Goal: Transaction & Acquisition: Purchase product/service

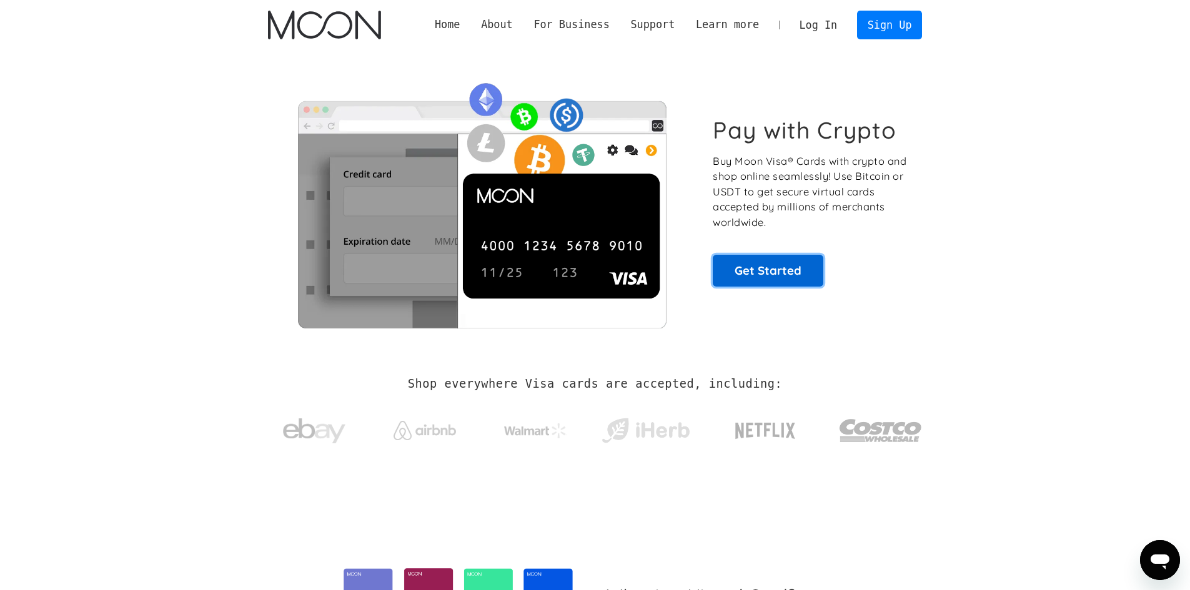
click at [804, 266] on link "Get Started" at bounding box center [768, 270] width 111 height 31
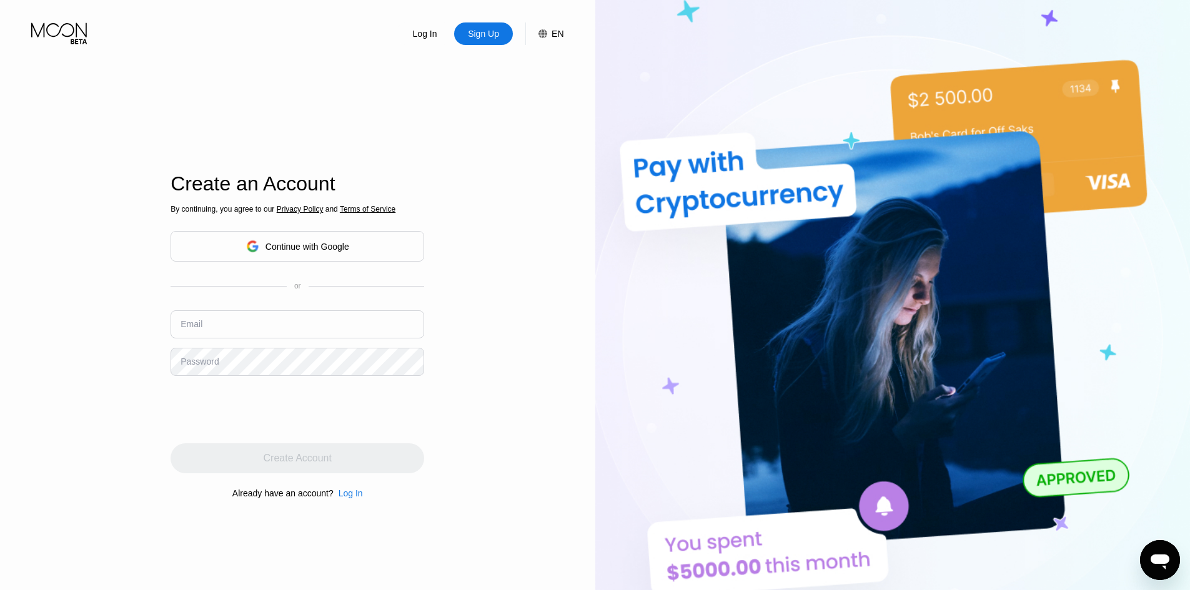
click at [373, 244] on div "Continue with Google" at bounding box center [298, 246] width 254 height 31
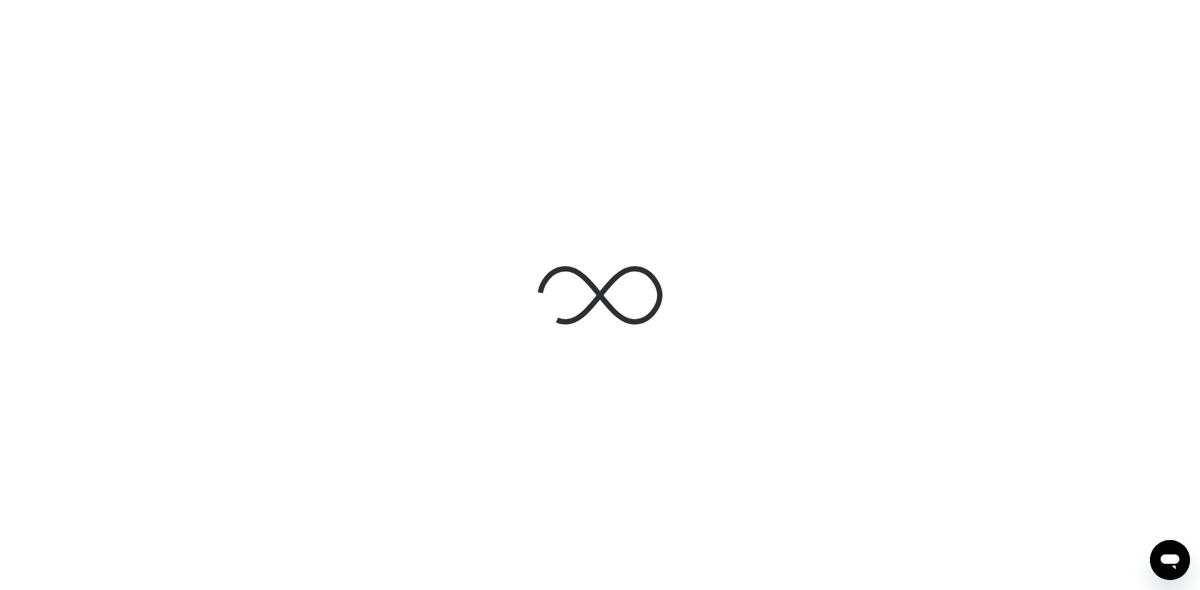
drag, startPoint x: 0, startPoint y: 0, endPoint x: 478, endPoint y: 443, distance: 651.7
click at [478, 443] on div at bounding box center [600, 295] width 1200 height 590
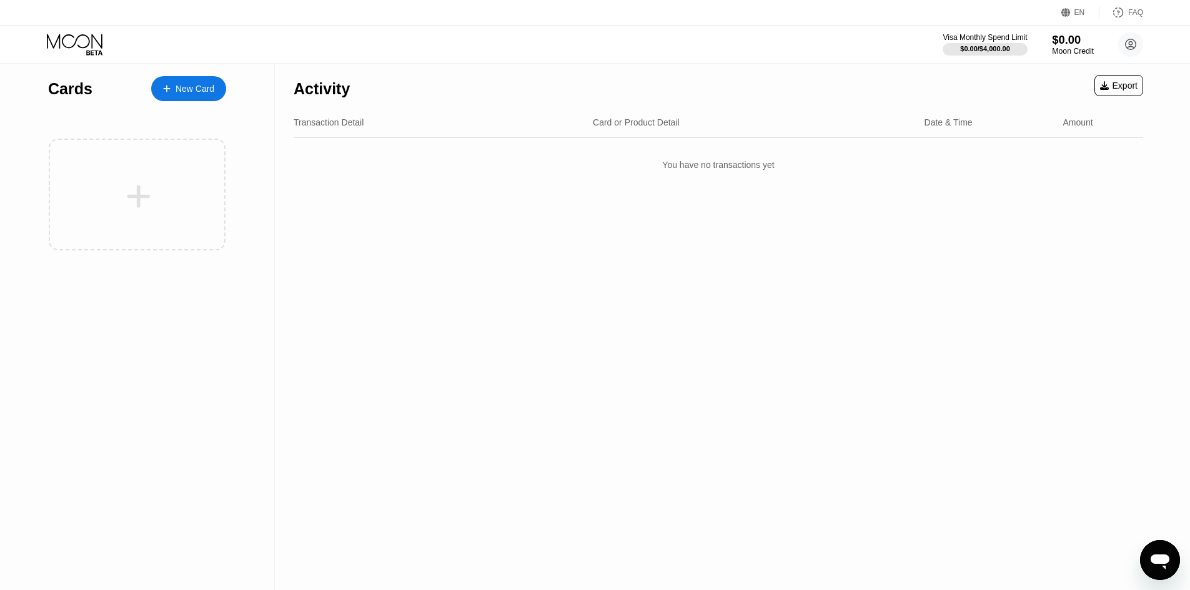
click at [1080, 41] on div "$0.00" at bounding box center [1073, 39] width 42 height 13
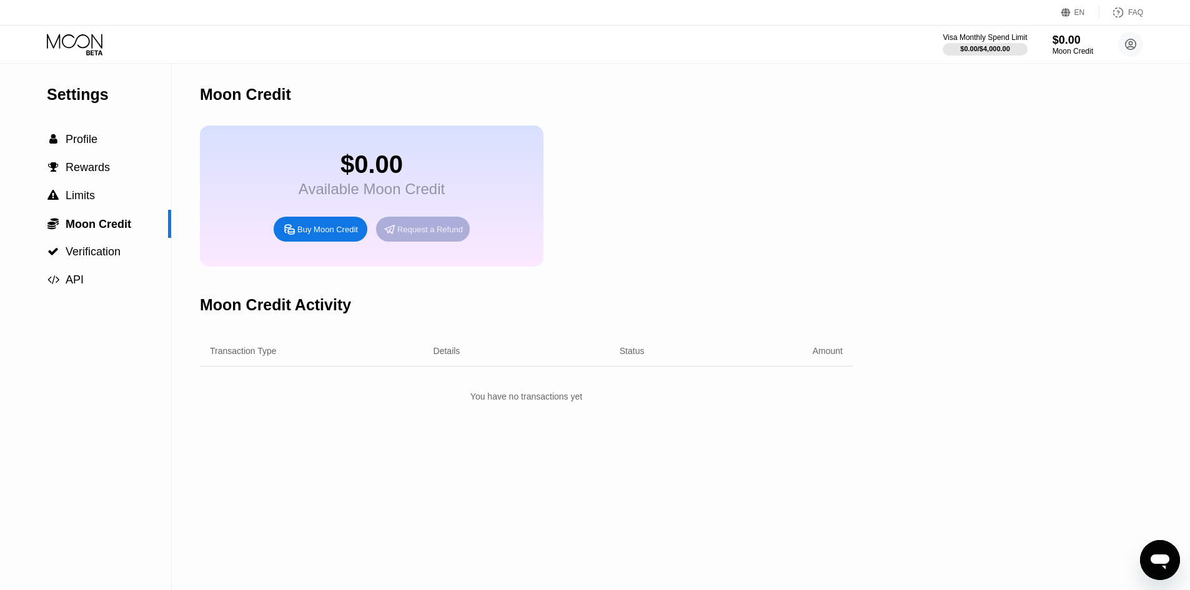
click at [404, 235] on div "Request a Refund" at bounding box center [430, 229] width 66 height 11
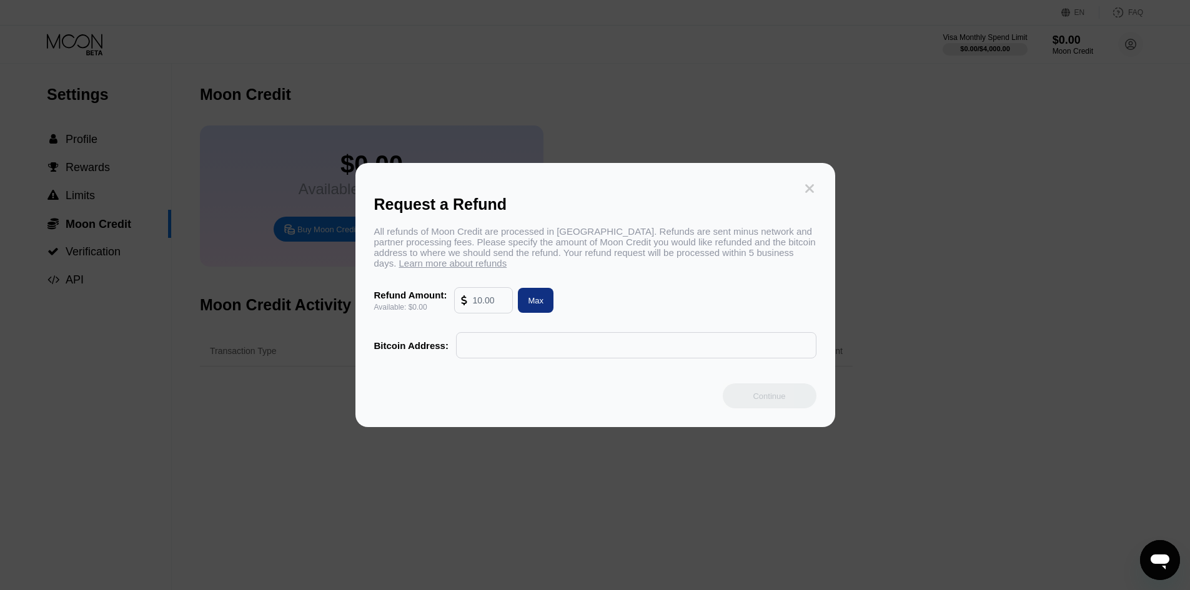
click at [809, 182] on icon at bounding box center [810, 189] width 14 height 14
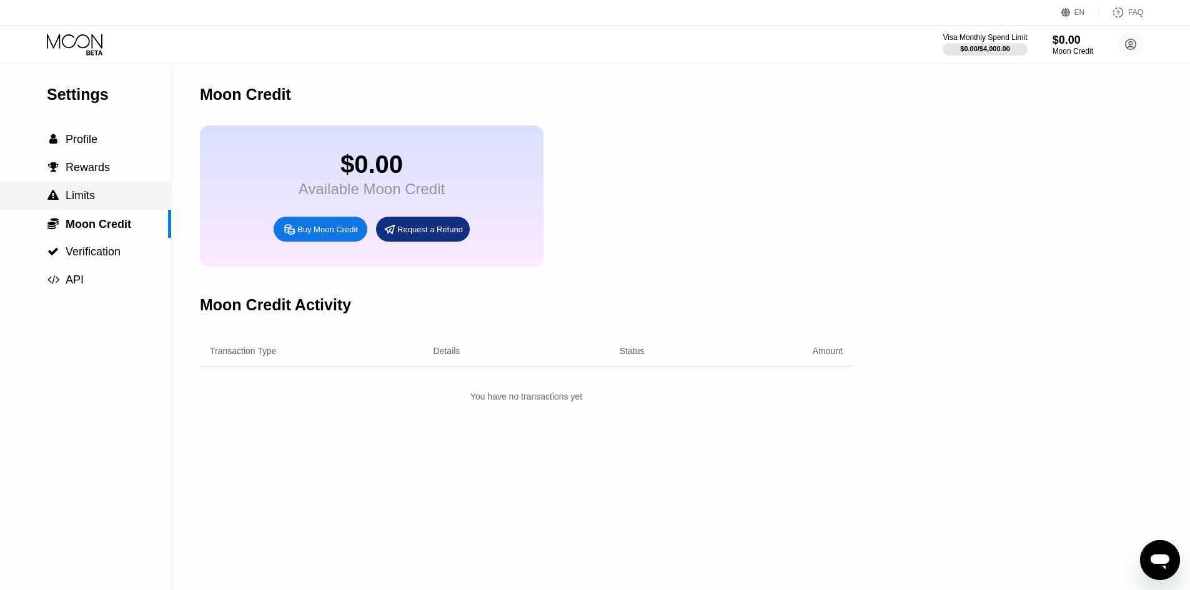
click at [109, 201] on div " Limits" at bounding box center [85, 195] width 171 height 13
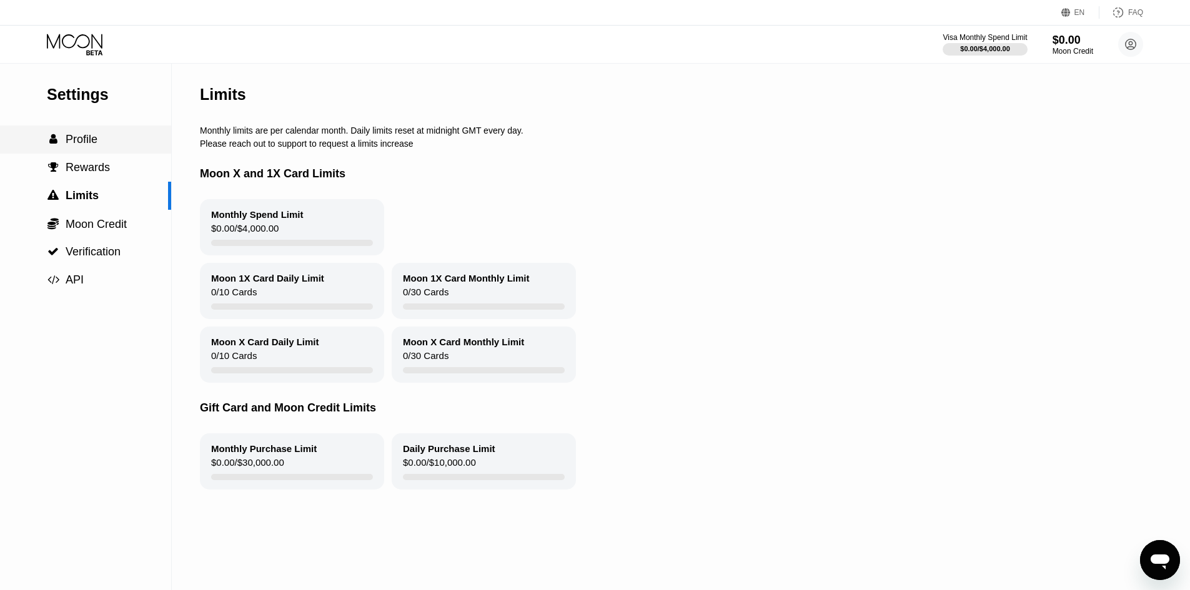
click at [110, 142] on div " Profile" at bounding box center [85, 139] width 171 height 13
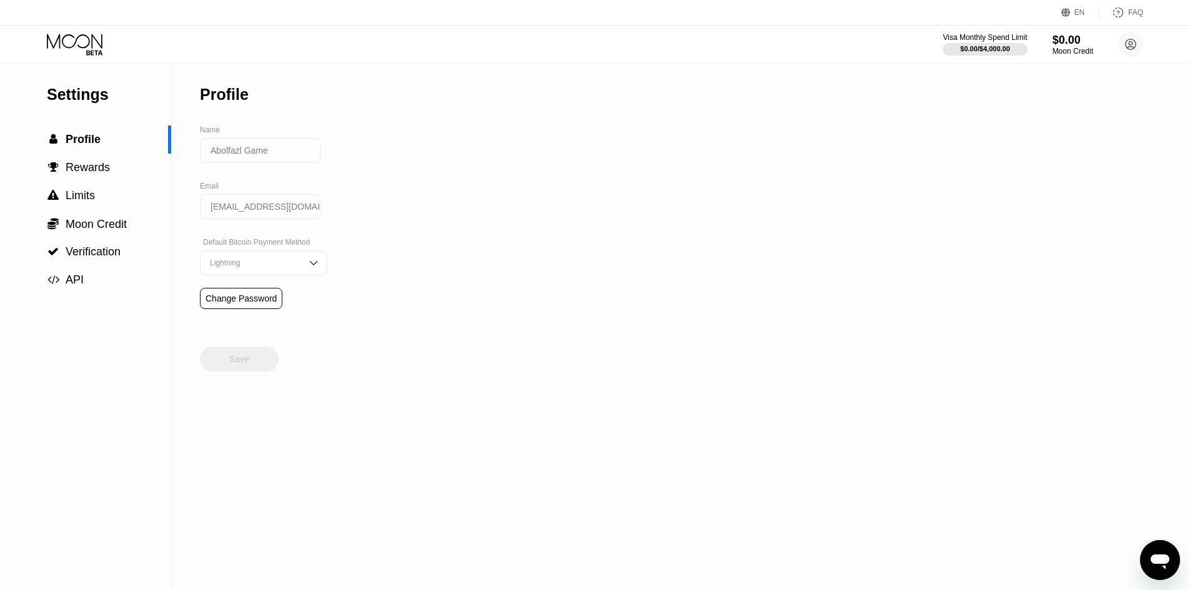
click at [295, 159] on input "Abolfazl Game" at bounding box center [260, 150] width 121 height 25
click at [311, 257] on div "Lightning" at bounding box center [263, 263] width 127 height 25
click at [369, 293] on div "Settings  Profile  Rewards  Limits  Moon Credit  Verification  API Profil…" at bounding box center [595, 327] width 1190 height 527
drag, startPoint x: 424, startPoint y: 264, endPoint x: 250, endPoint y: 300, distance: 177.4
click at [370, 267] on div "Settings  Profile  Rewards  Limits  Moon Credit  Verification  API Profil…" at bounding box center [595, 327] width 1190 height 527
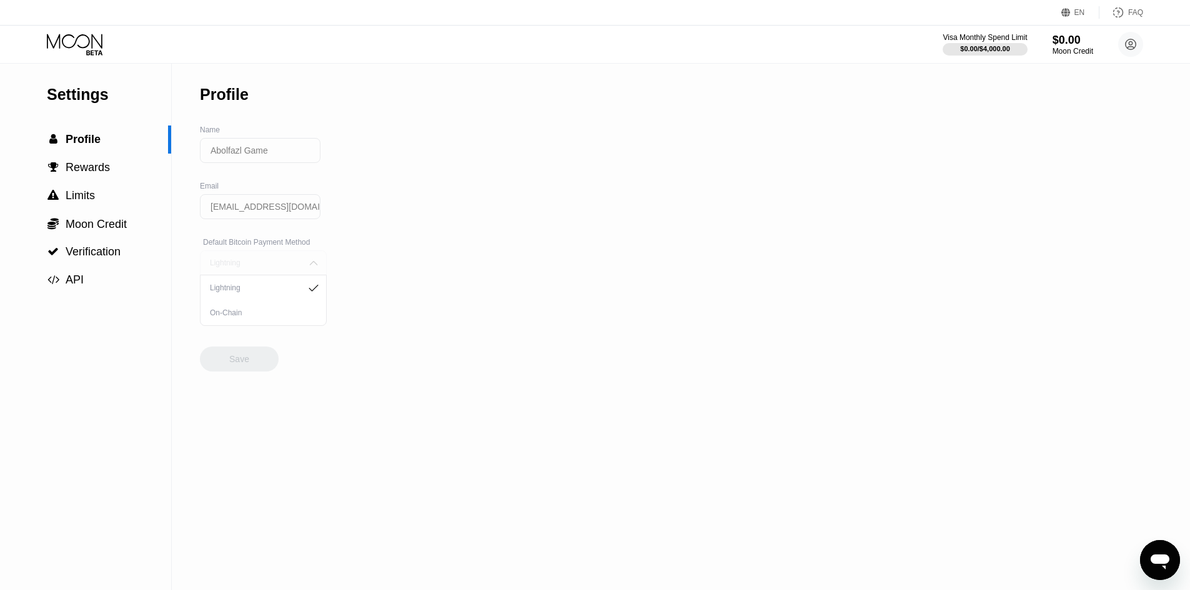
click at [265, 263] on div "Lightning" at bounding box center [263, 263] width 127 height 25
click at [277, 316] on div "On-Chain" at bounding box center [263, 313] width 113 height 9
click at [288, 264] on div "On-Chain" at bounding box center [254, 263] width 94 height 9
click at [288, 290] on div "Lightning" at bounding box center [263, 288] width 113 height 9
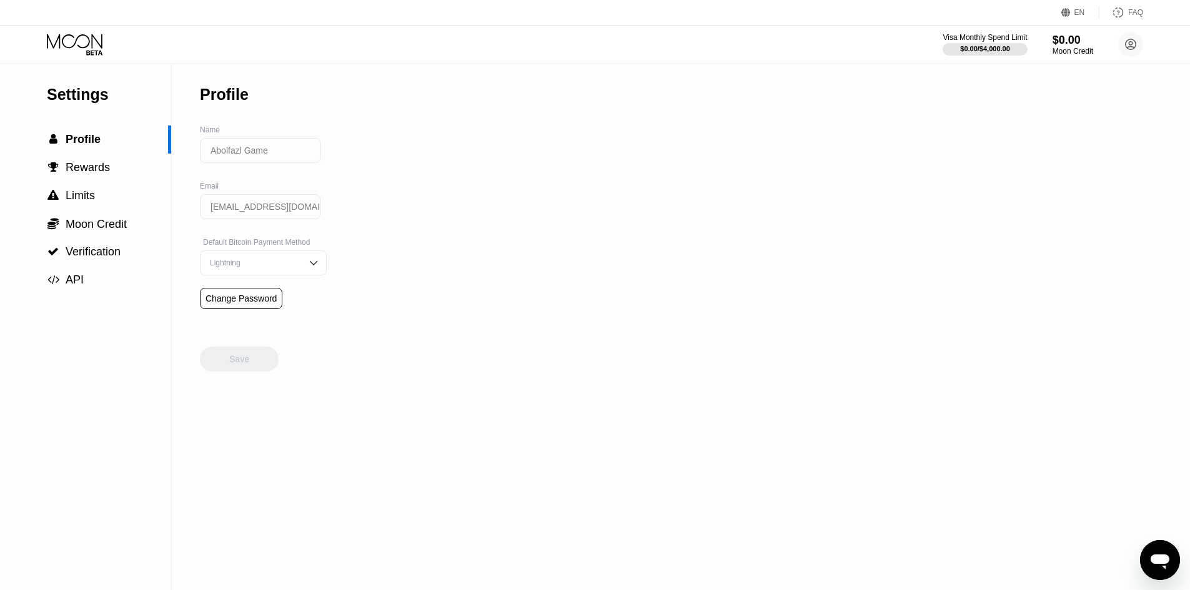
click at [294, 206] on input "[EMAIL_ADDRESS][DOMAIN_NAME]" at bounding box center [260, 206] width 121 height 25
click at [307, 167] on div "Abolfazl Game" at bounding box center [260, 156] width 121 height 37
click at [289, 153] on input "Abolfazl Game" at bounding box center [260, 150] width 121 height 25
click at [141, 186] on div " Limits" at bounding box center [85, 196] width 171 height 28
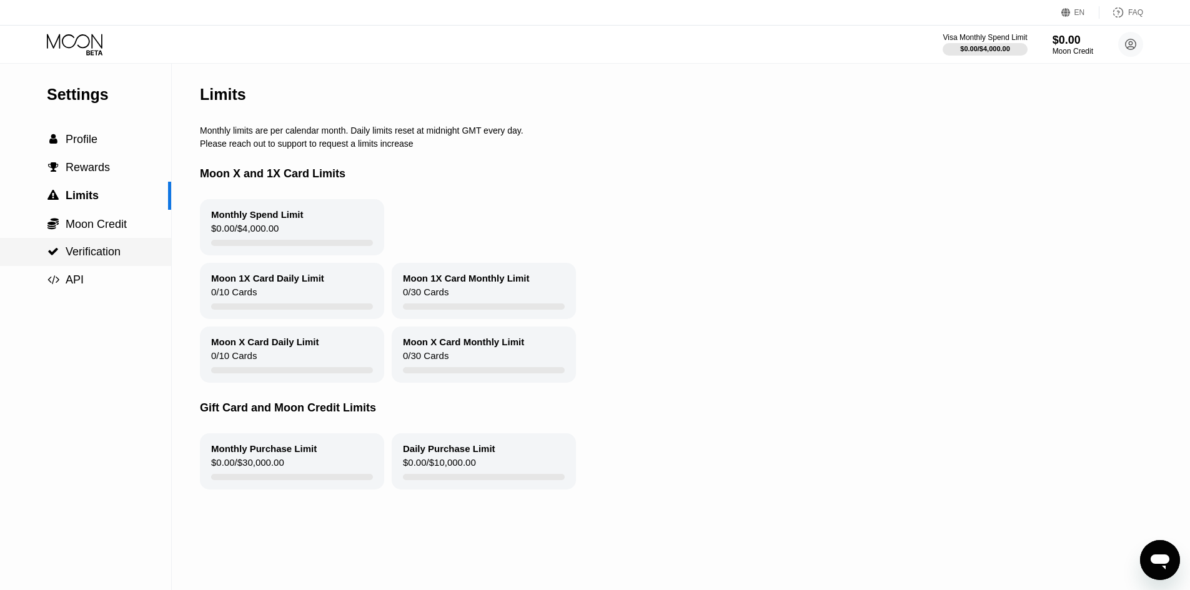
click at [134, 250] on div " Verification" at bounding box center [85, 252] width 171 height 13
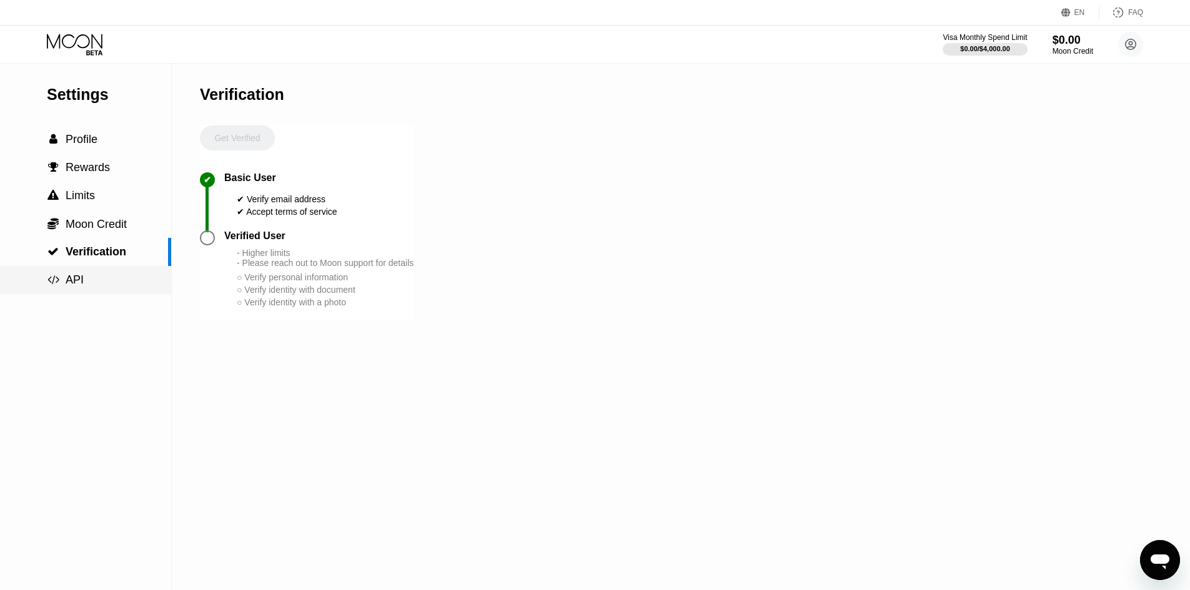
click at [133, 285] on div " API" at bounding box center [85, 280] width 171 height 13
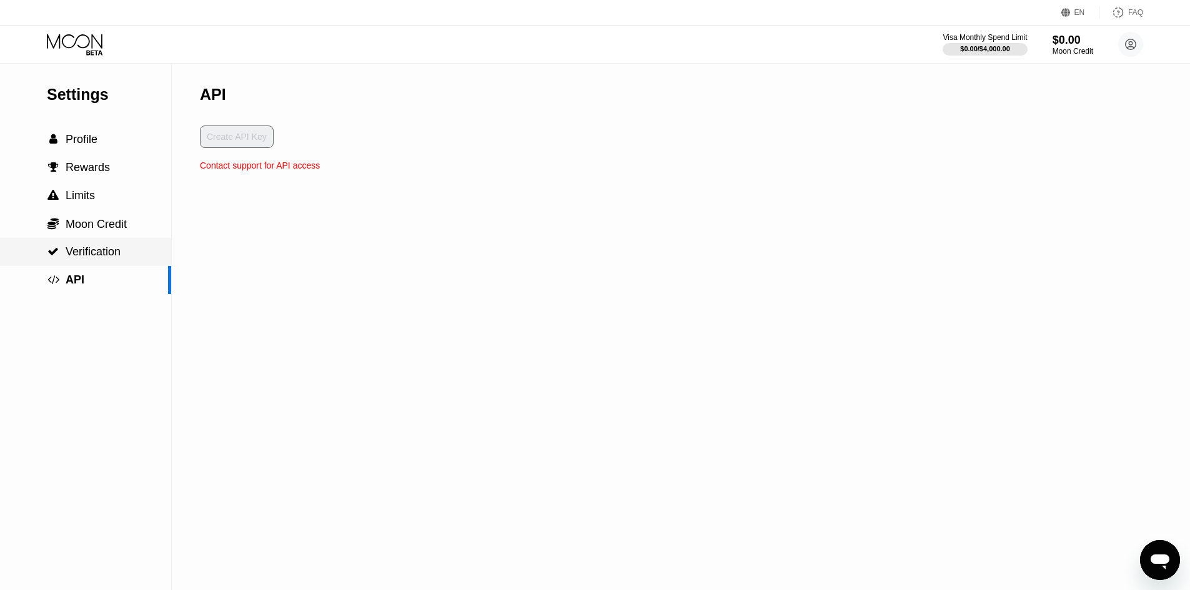
click at [126, 259] on div " Verification" at bounding box center [85, 252] width 171 height 13
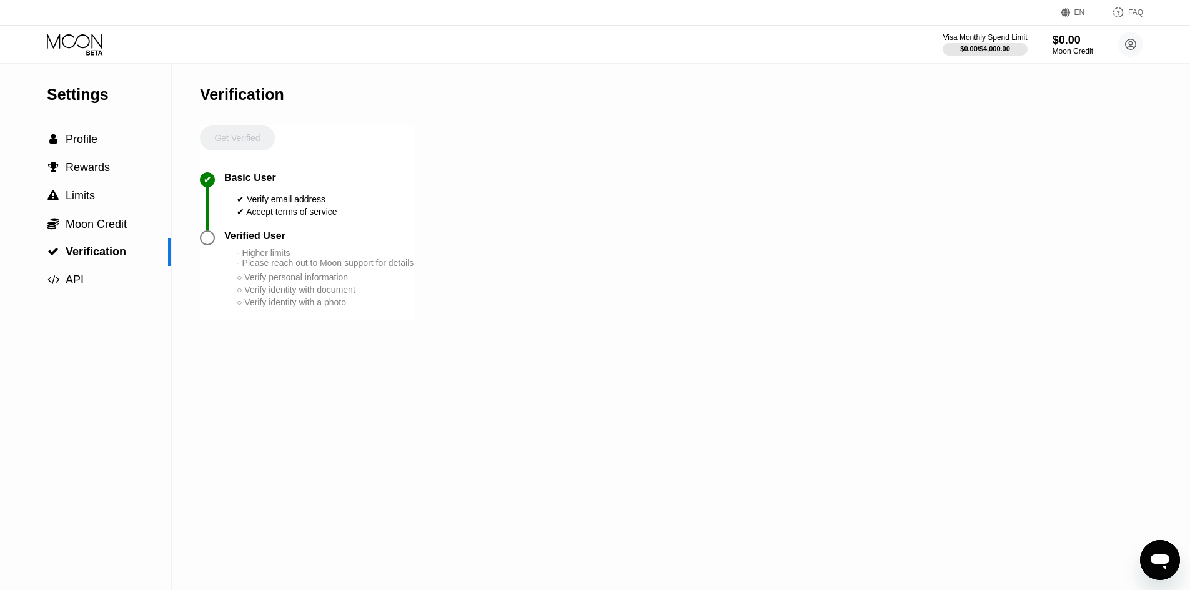
click at [279, 255] on div "Verified User - Higher limits - Please reach out to Moon support for details ○ …" at bounding box center [318, 270] width 189 height 78
click at [201, 246] on div at bounding box center [207, 238] width 15 height 15
click at [222, 138] on div "Get Verified" at bounding box center [237, 149] width 75 height 47
click at [115, 146] on div " Profile" at bounding box center [85, 139] width 171 height 13
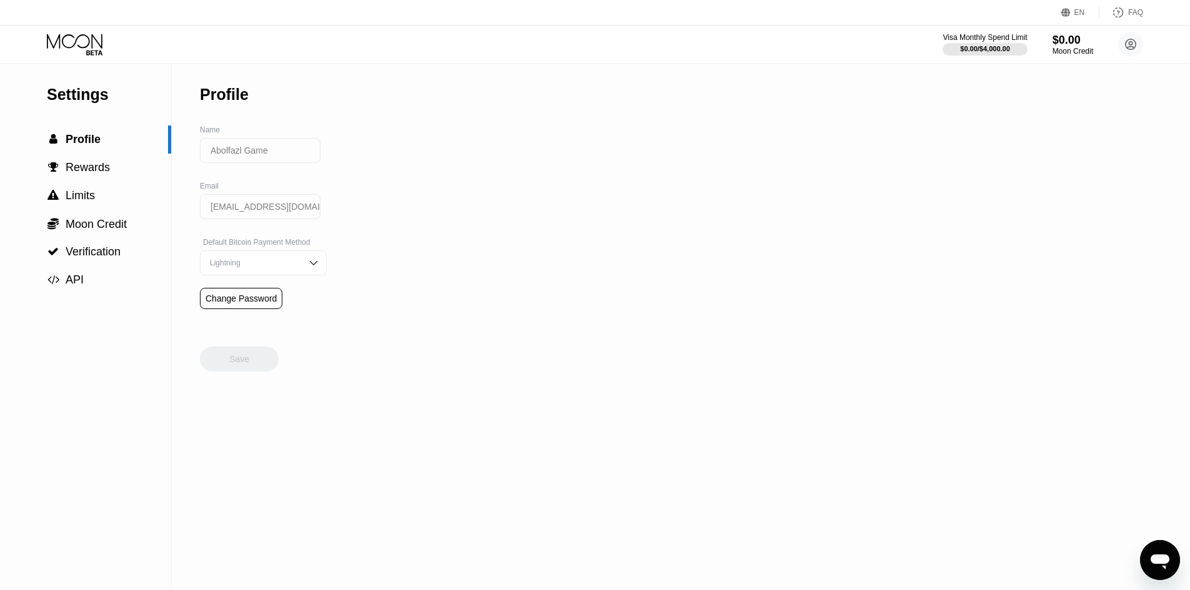
click at [93, 96] on div "Settings" at bounding box center [109, 95] width 124 height 18
click at [85, 166] on span "Rewards" at bounding box center [88, 167] width 44 height 12
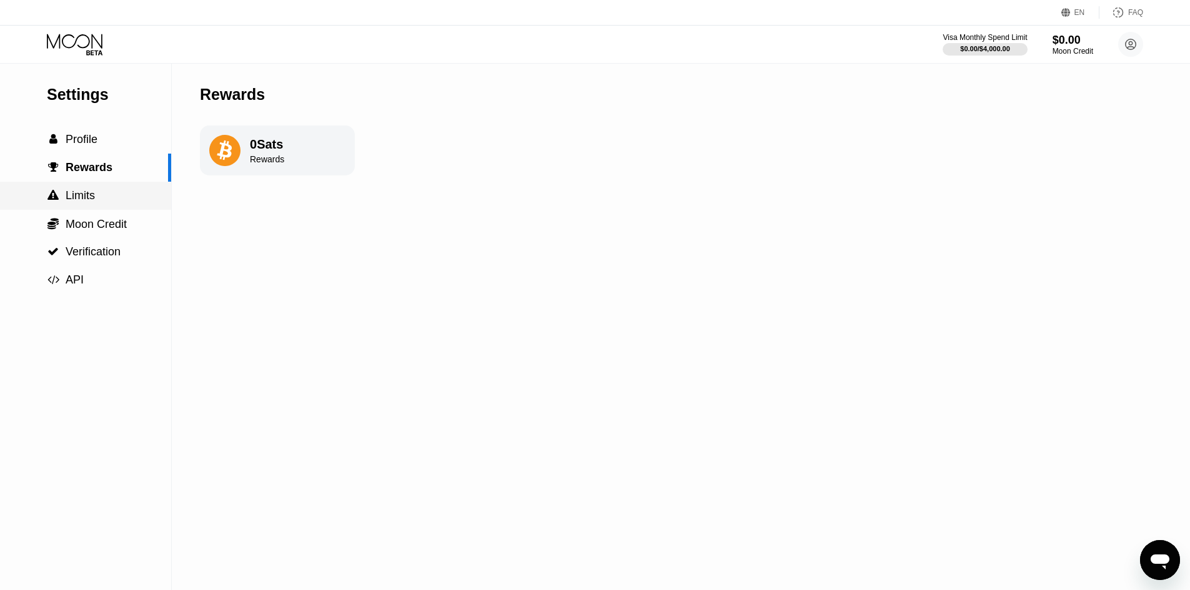
click at [106, 192] on div " Limits" at bounding box center [85, 195] width 171 height 13
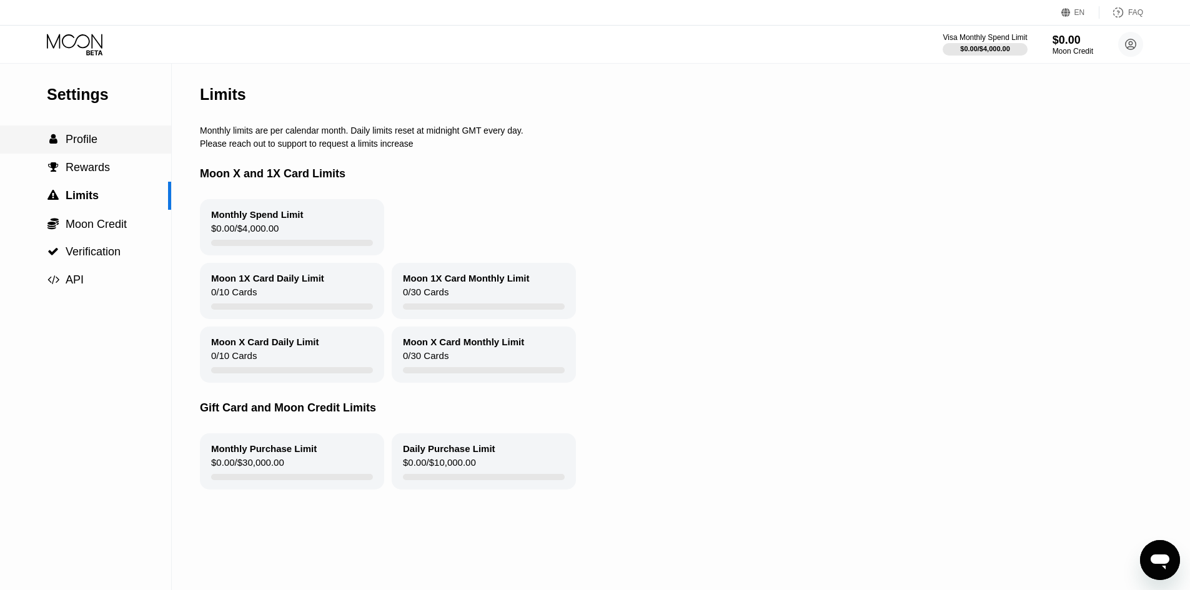
click at [119, 129] on div " Profile" at bounding box center [85, 140] width 171 height 28
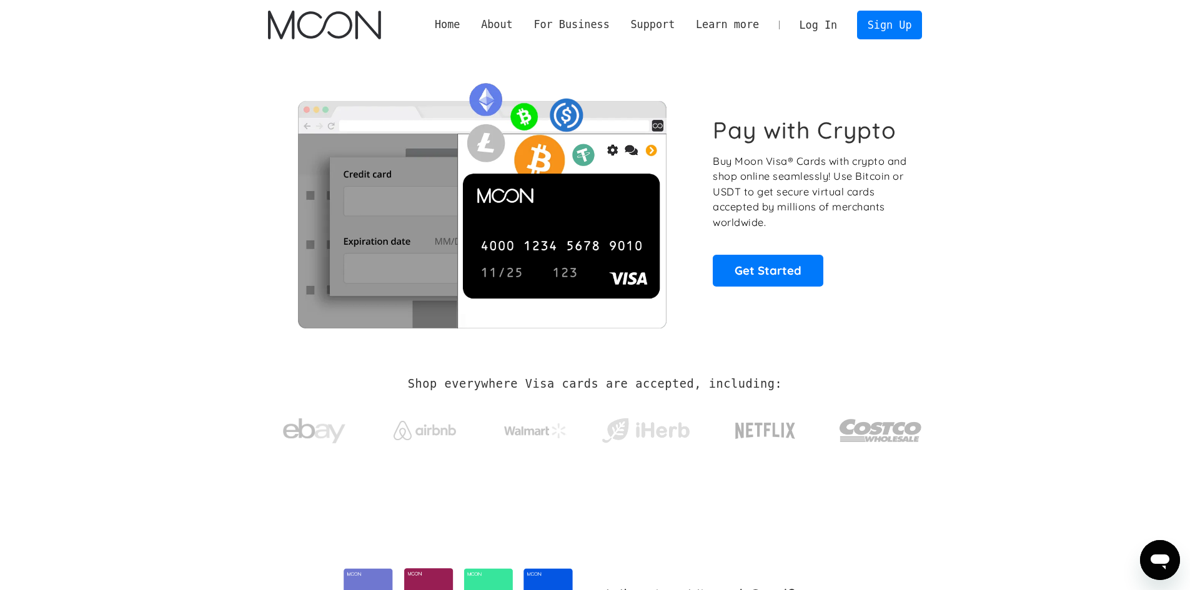
click at [836, 17] on link "Log In" at bounding box center [818, 24] width 59 height 27
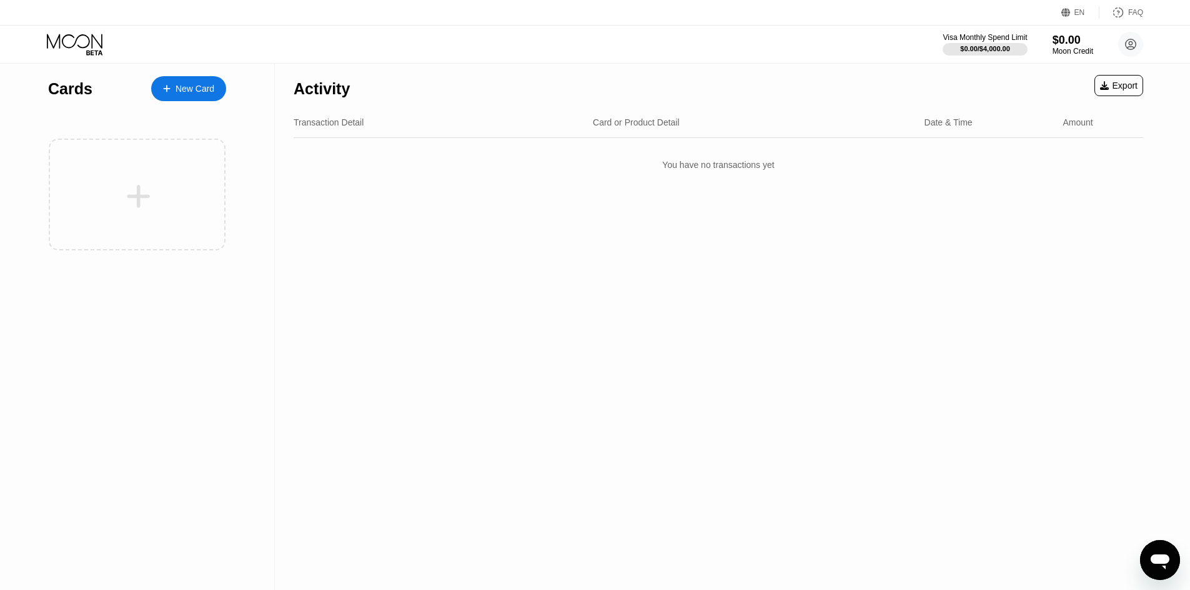
click at [192, 87] on div "New Card" at bounding box center [195, 89] width 39 height 11
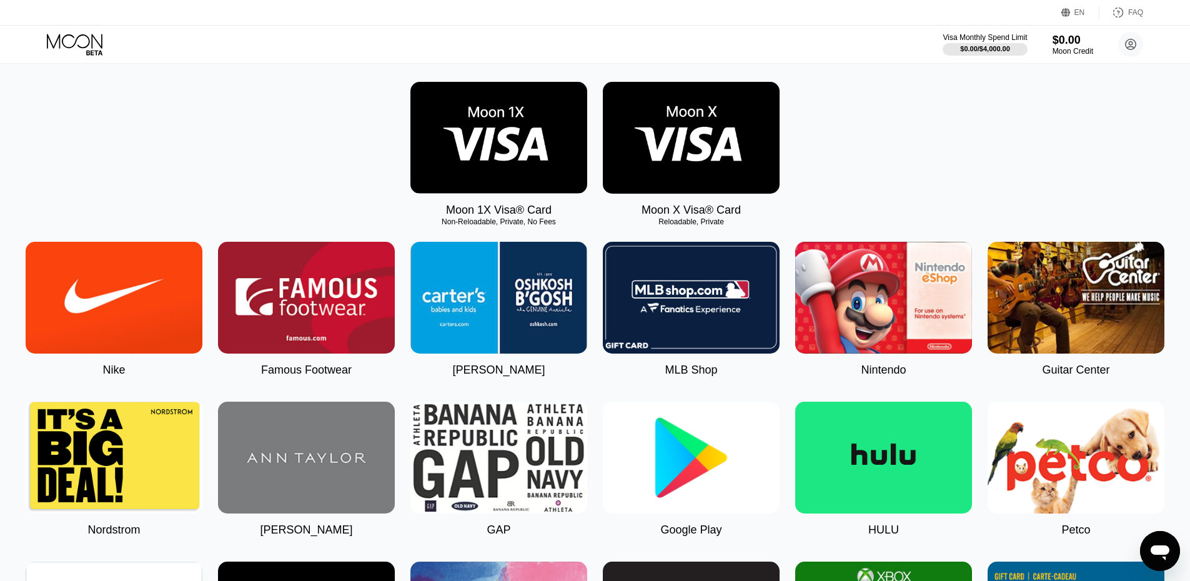
scroll to position [175, 0]
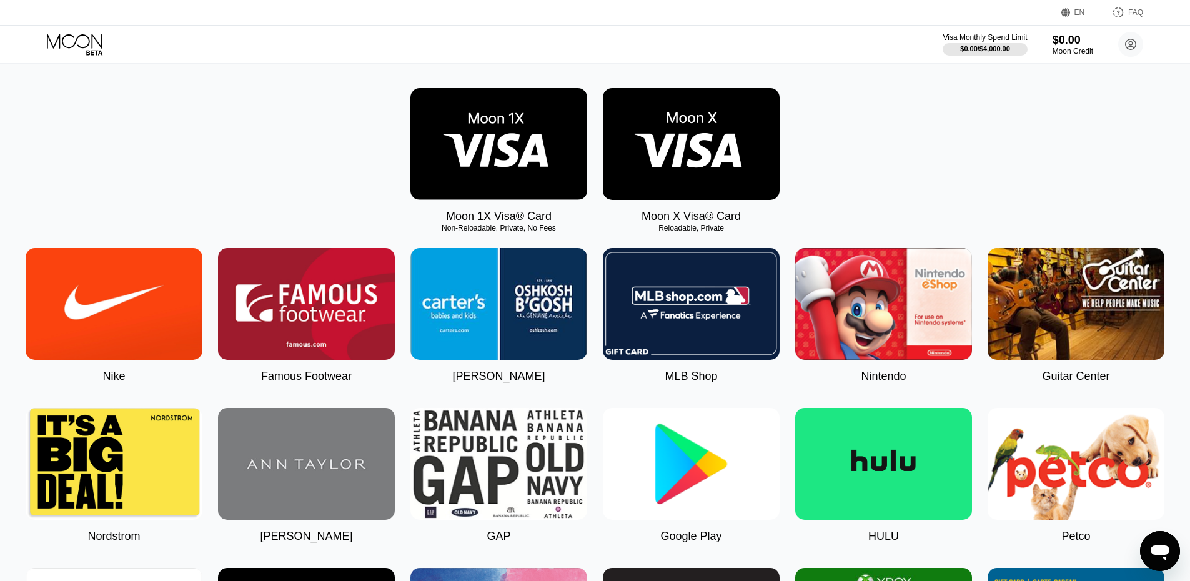
click at [704, 467] on img at bounding box center [691, 464] width 177 height 112
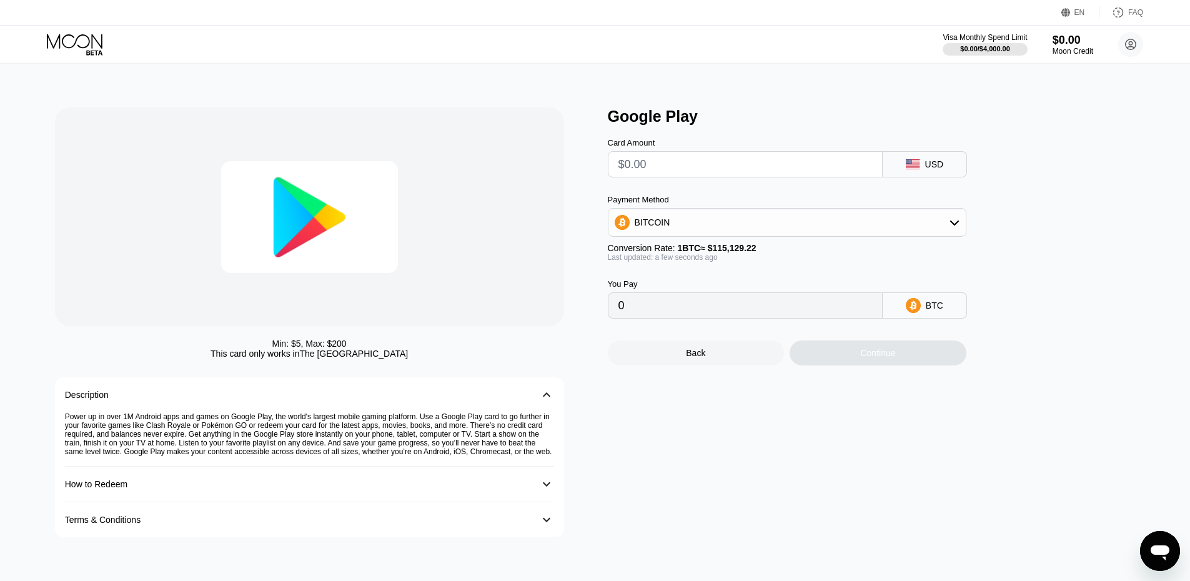
click at [954, 223] on icon at bounding box center [955, 222] width 10 height 10
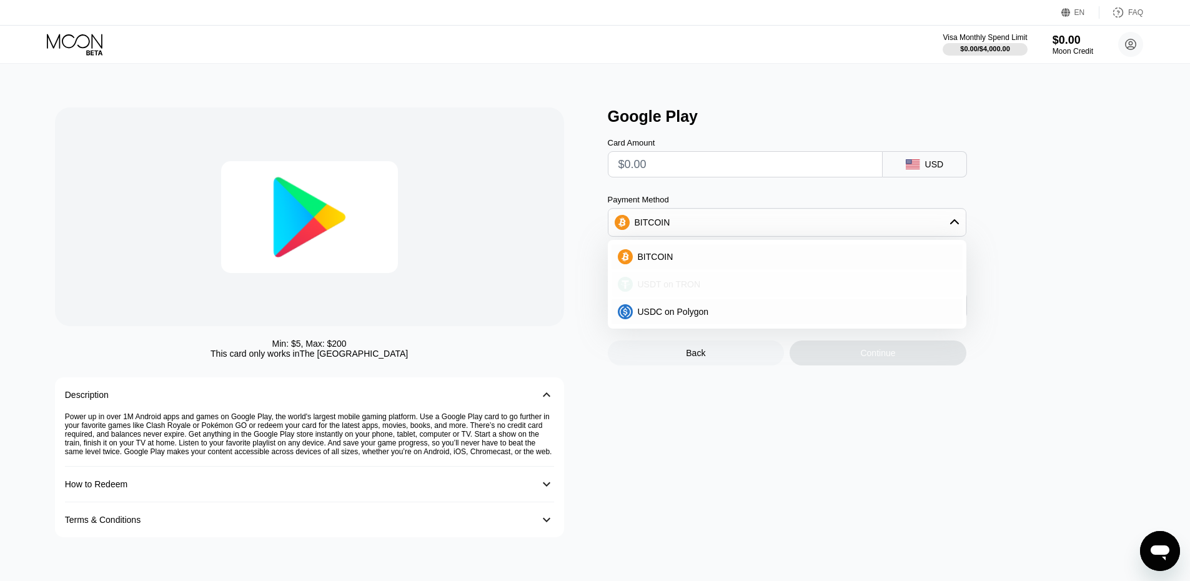
click at [859, 297] on div "USDT on TRON" at bounding box center [787, 284] width 351 height 25
type input "0.00"
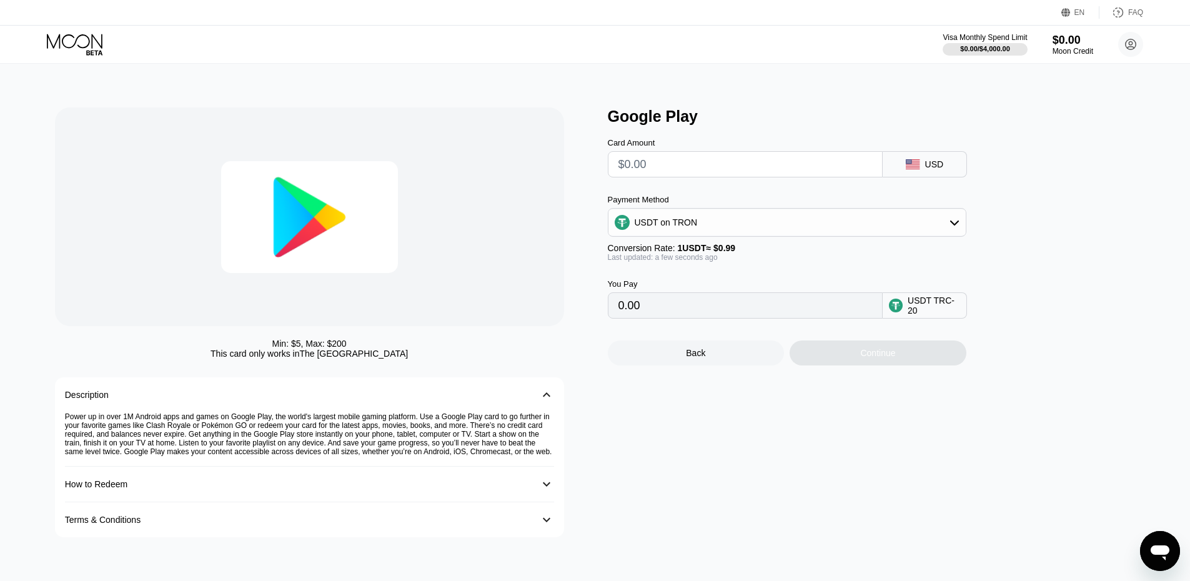
click at [824, 159] on input "text" at bounding box center [746, 164] width 254 height 25
type input "$2"
type input "2.02"
type input "$20"
type input "20.20"
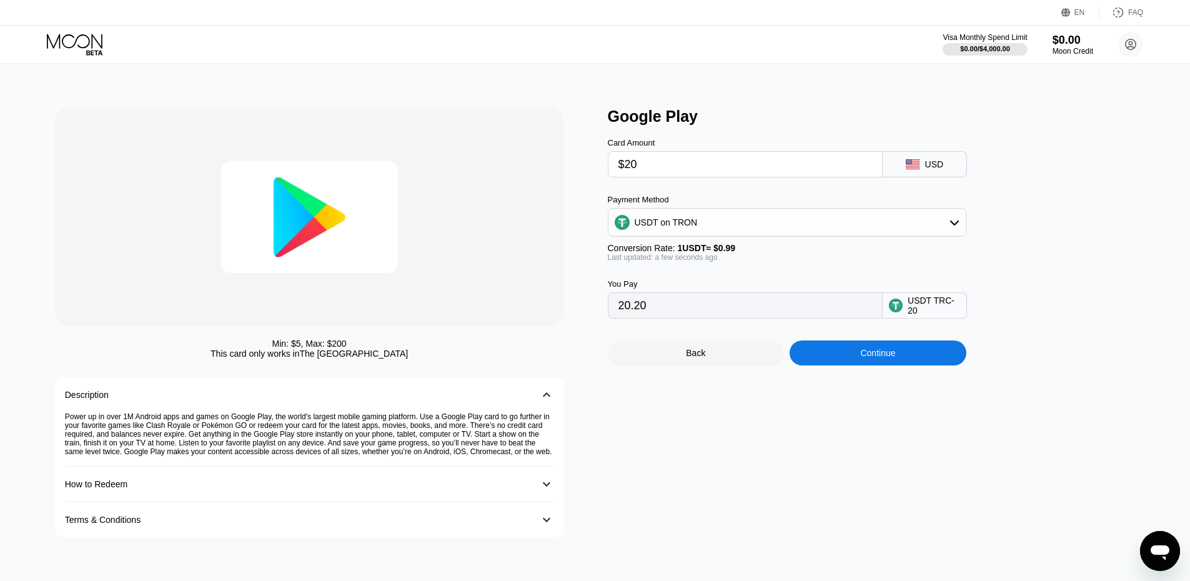
type input "$2"
type input "2.02"
type input "0.00"
type input "$1"
type input "1.01"
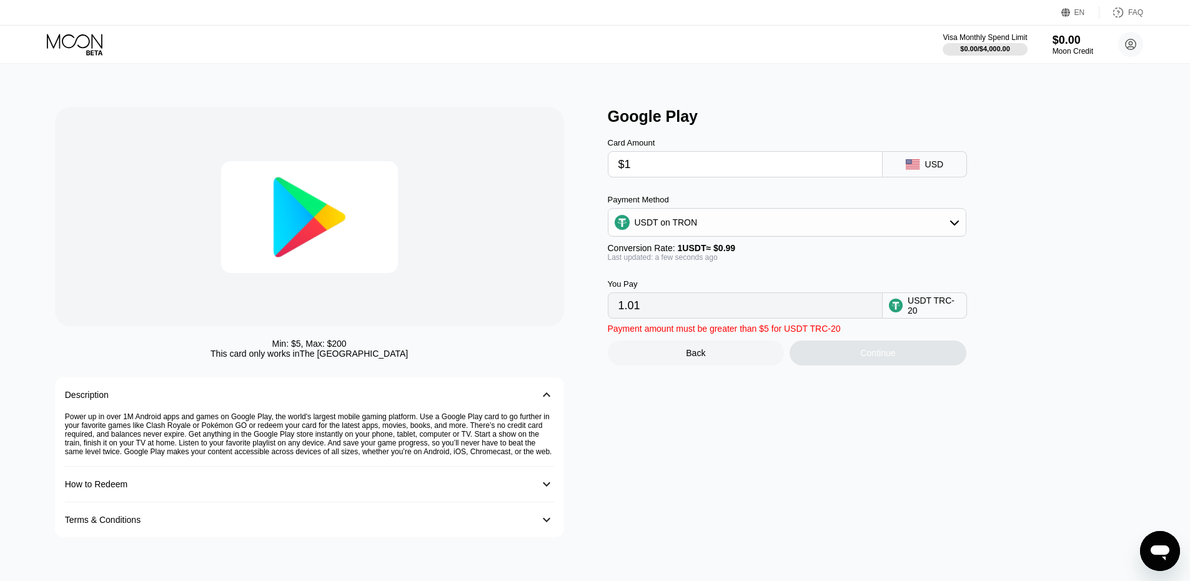
type input "$15"
type input "15.15"
type input "$1"
type input "1.01"
type input "0.00"
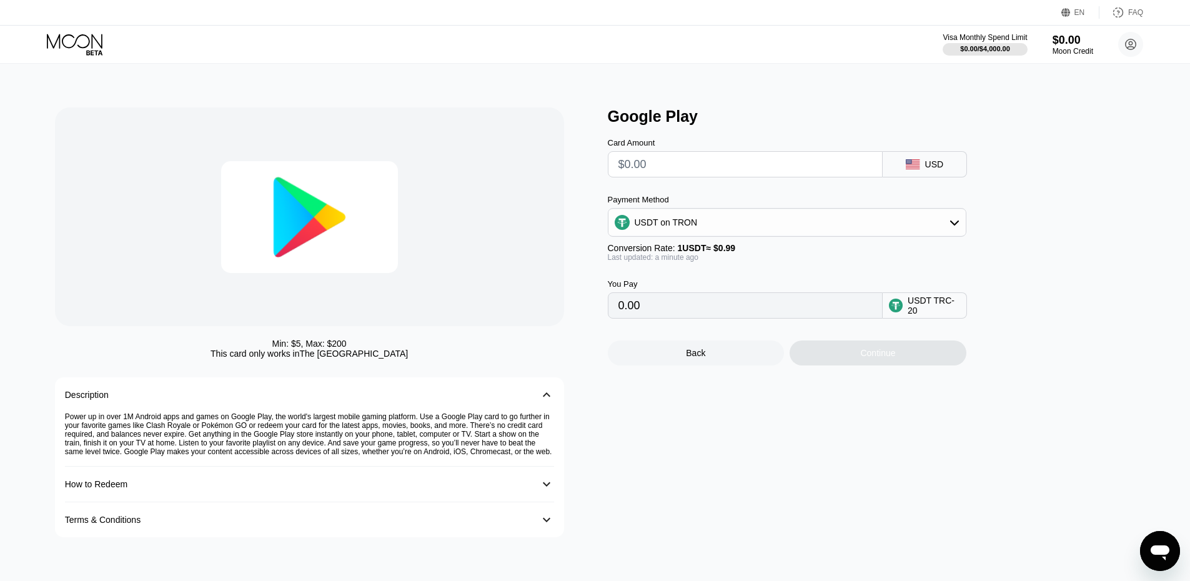
type input "$1"
type input "1.01"
type input "0.00"
type input "$5"
type input "5.05"
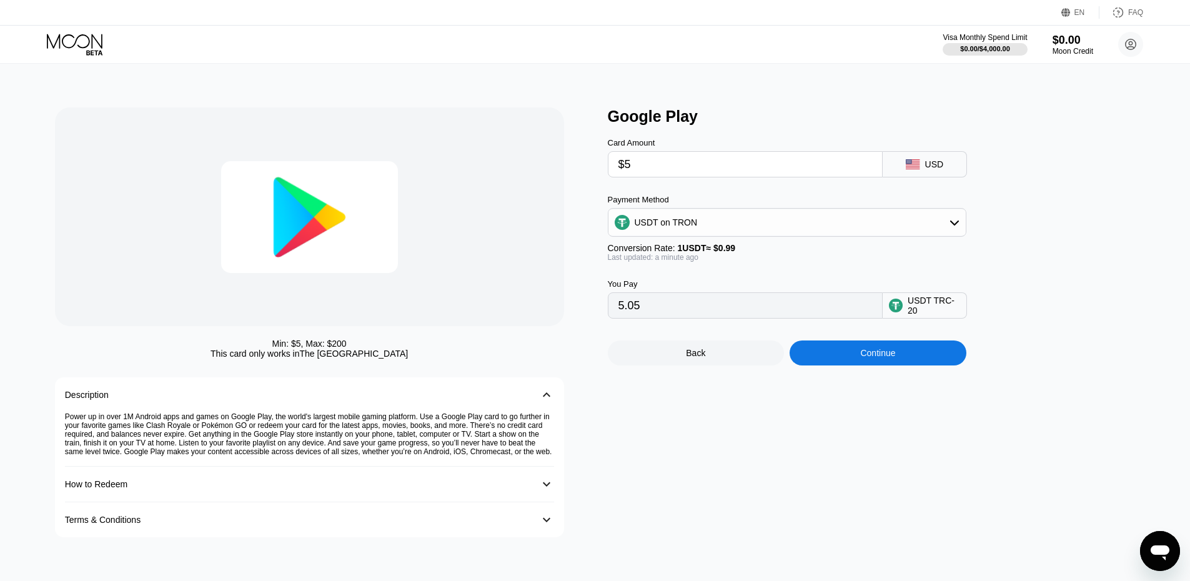
type input "$5"
click at [1162, 496] on div "Min: $ 5 , Max: $ 200 This card only works in [GEOGRAPHIC_DATA] Description 󰅀 P…" at bounding box center [596, 322] width 1200 height 517
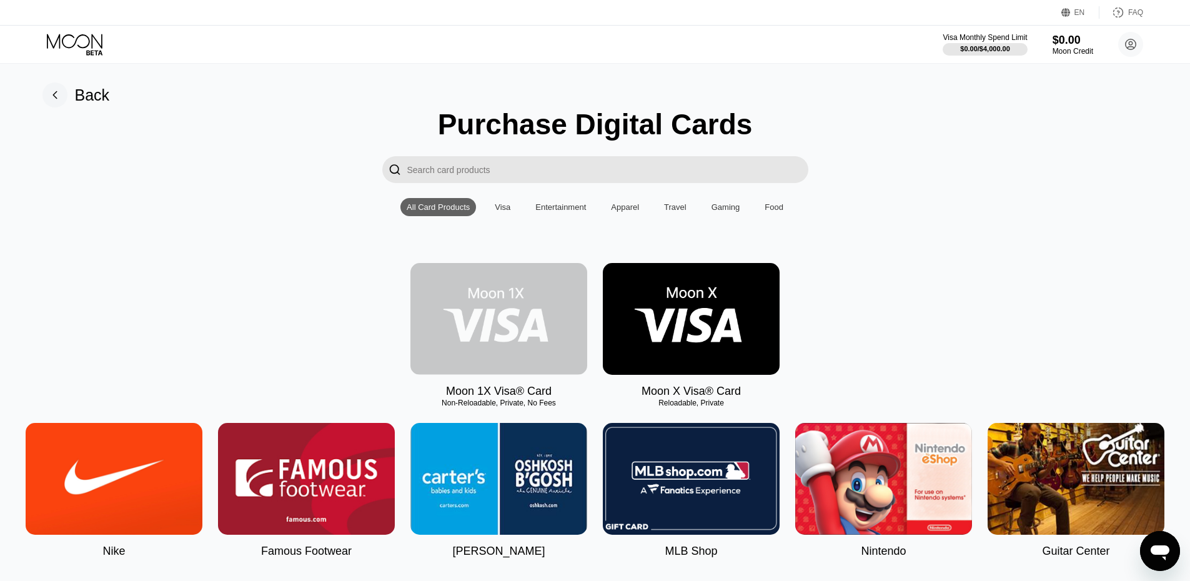
click at [542, 324] on img at bounding box center [499, 319] width 177 height 112
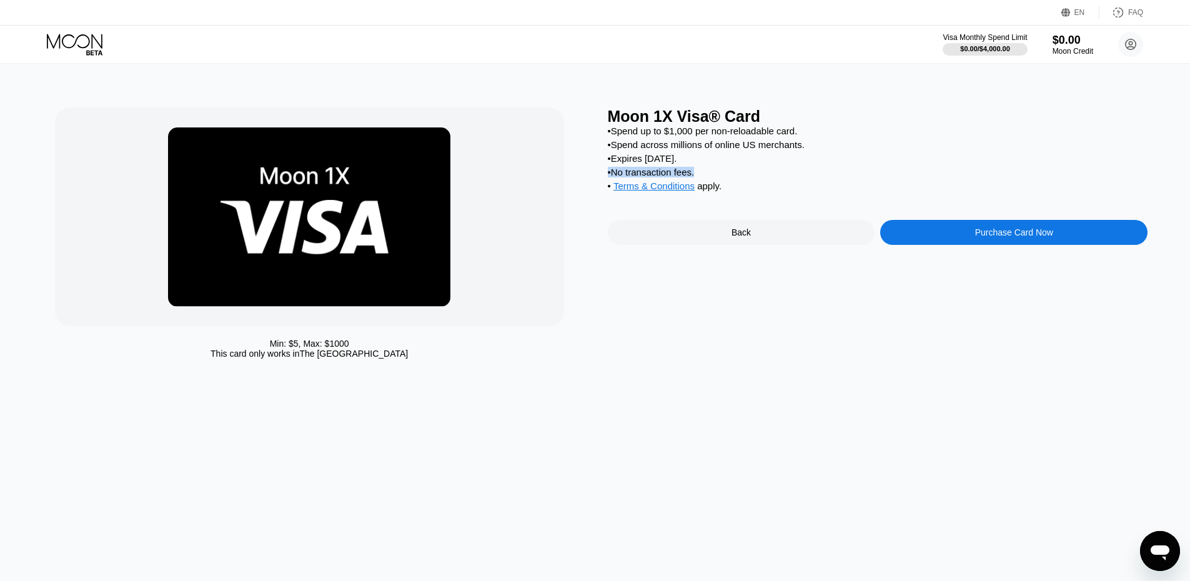
drag, startPoint x: 608, startPoint y: 184, endPoint x: 723, endPoint y: 181, distance: 115.0
click at [721, 177] on div "• No transaction fees." at bounding box center [878, 172] width 540 height 11
click at [725, 177] on div "• No transaction fees." at bounding box center [878, 172] width 540 height 11
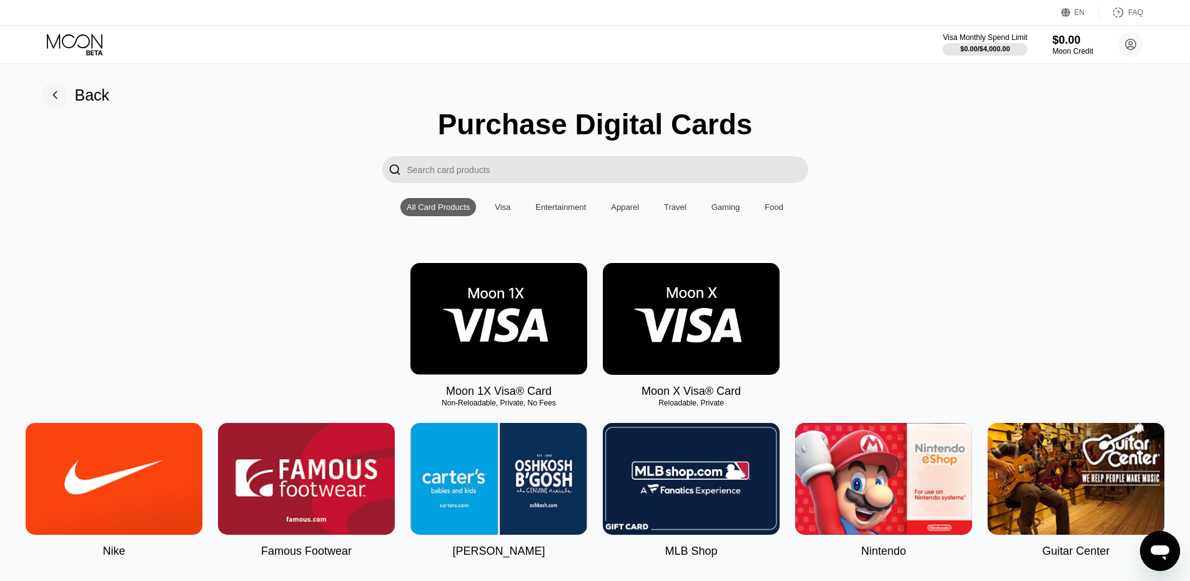
click at [728, 317] on img at bounding box center [691, 319] width 177 height 112
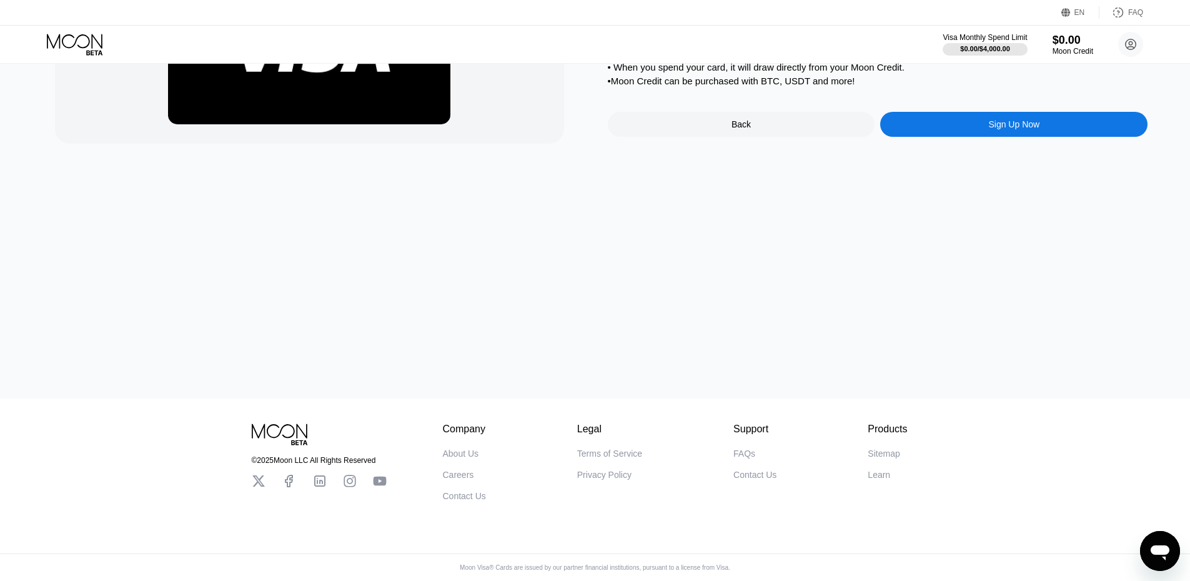
scroll to position [192, 0]
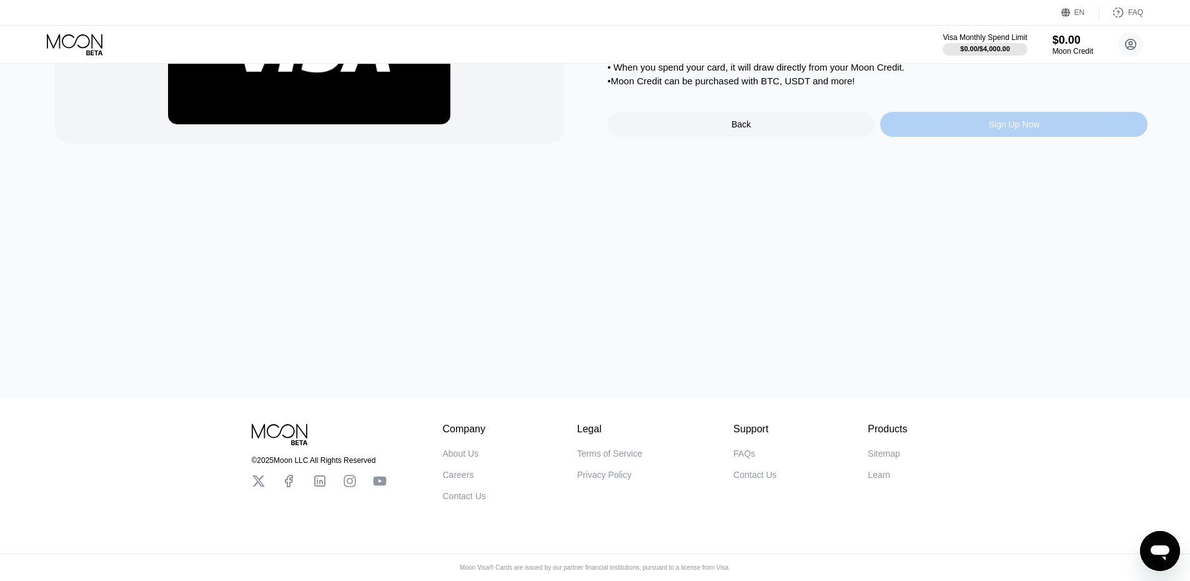
click at [924, 126] on div "Sign Up Now" at bounding box center [1013, 124] width 267 height 25
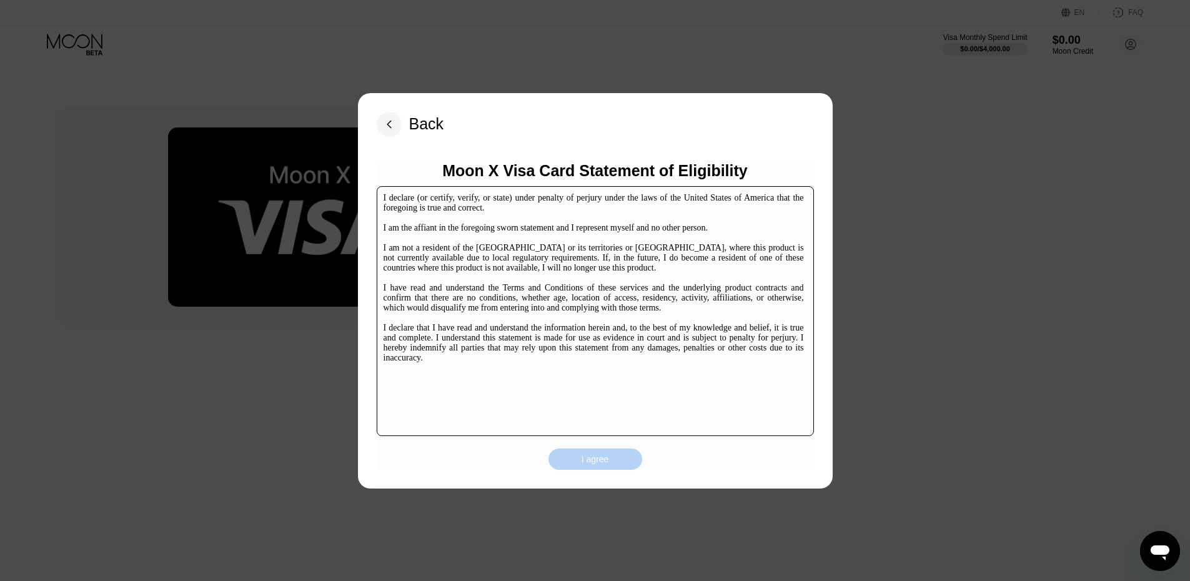
click at [605, 464] on div "I agree" at bounding box center [595, 459] width 27 height 11
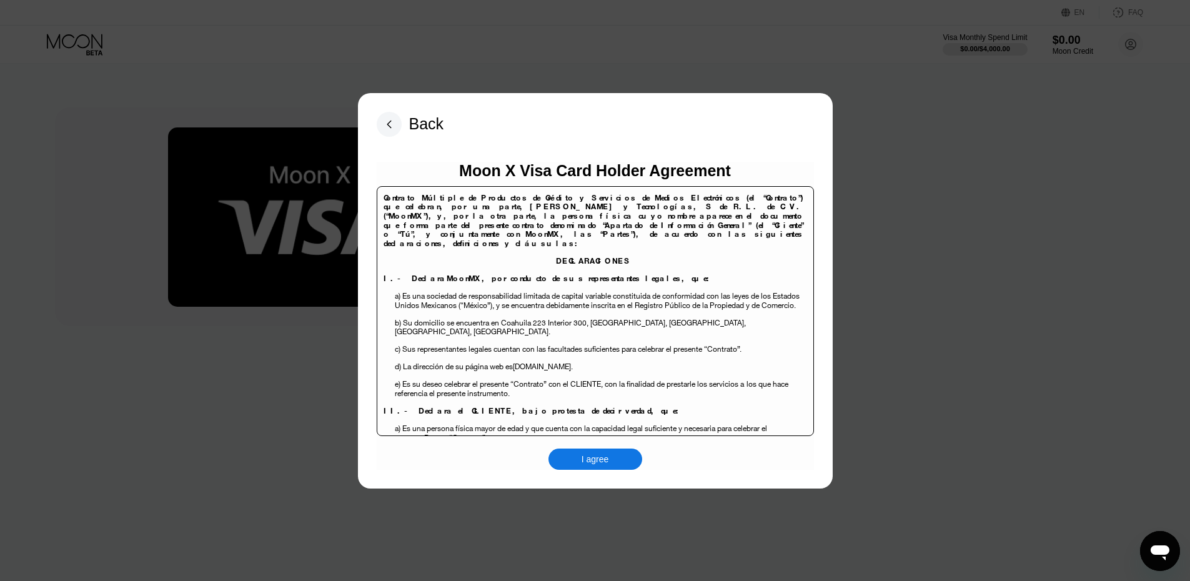
click at [610, 452] on div "I agree" at bounding box center [596, 459] width 94 height 21
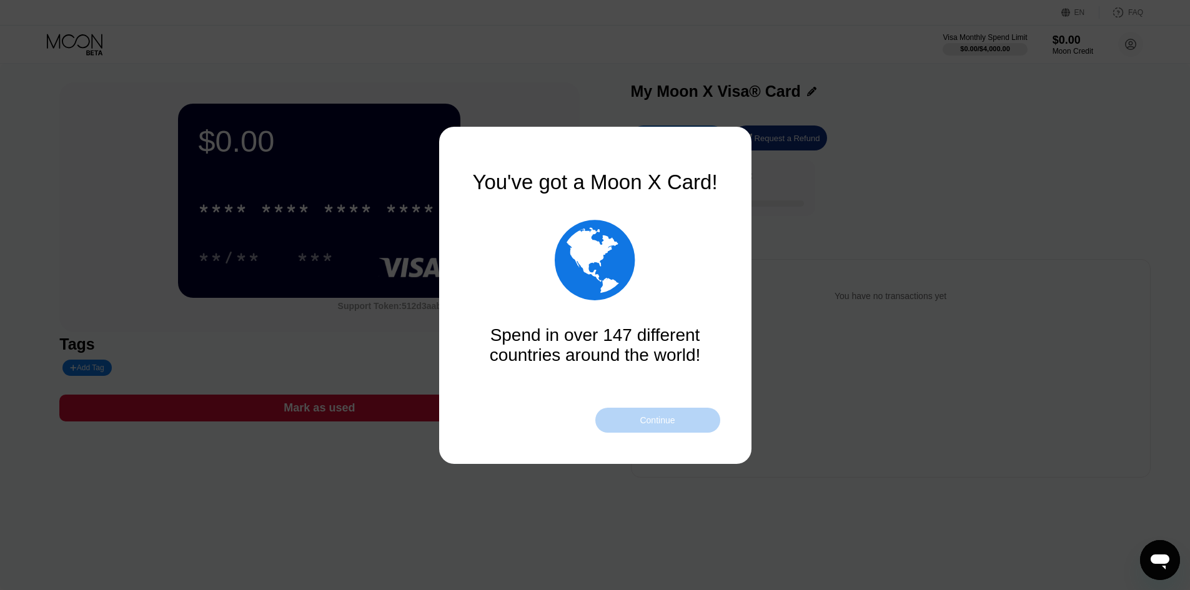
click at [644, 419] on div "Continue" at bounding box center [657, 421] width 35 height 10
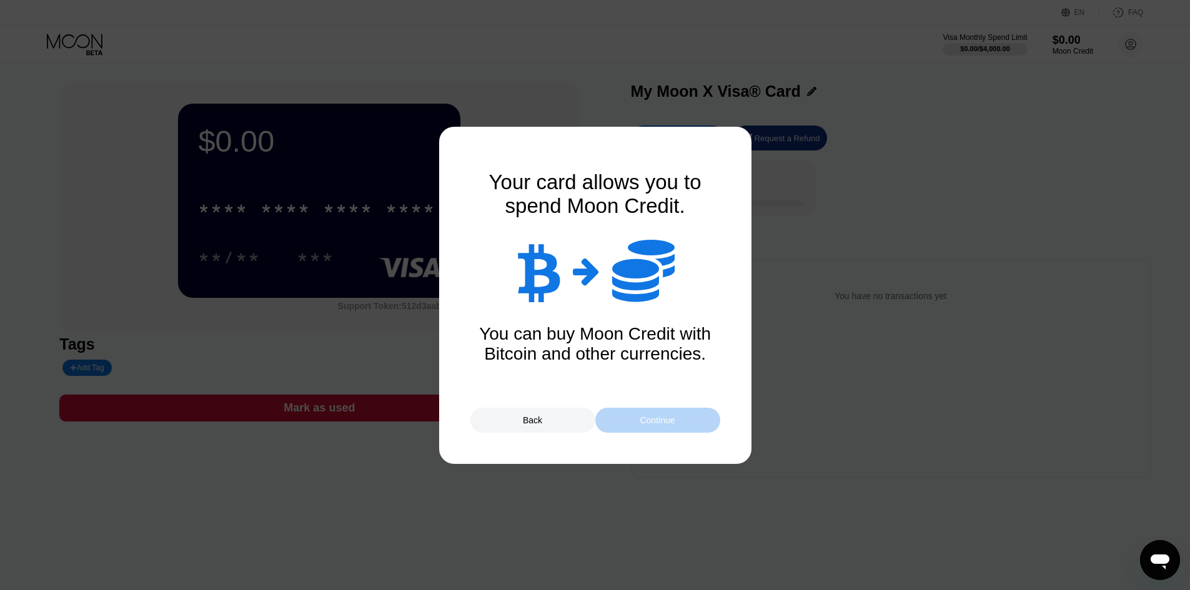
click at [646, 425] on div "Continue" at bounding box center [657, 421] width 35 height 10
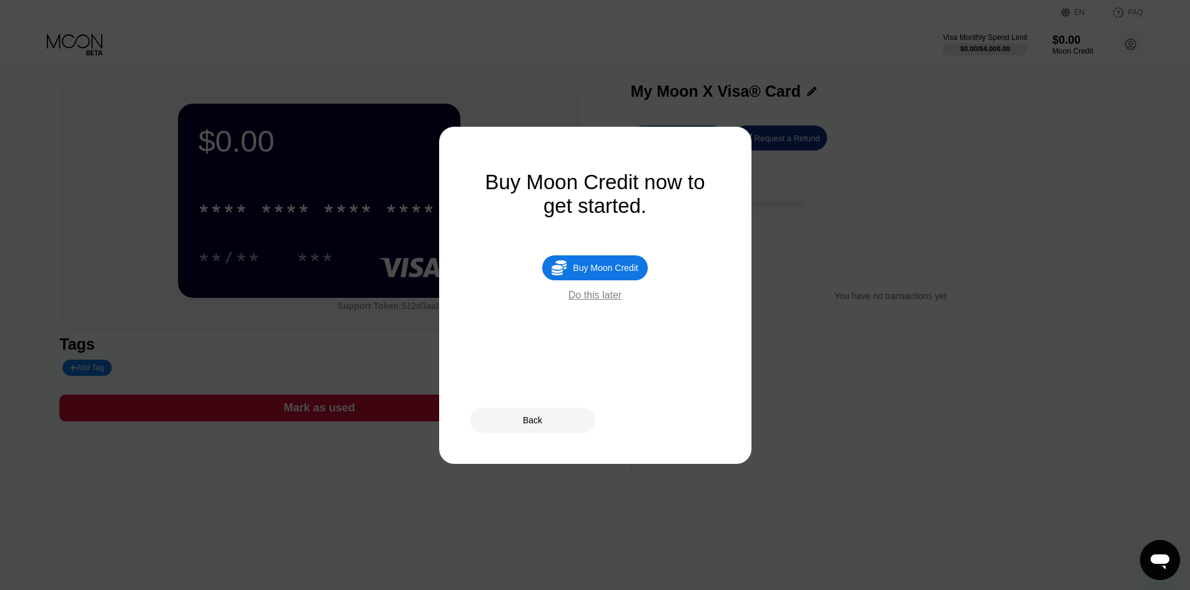
click at [625, 273] on div "Buy Moon Credit" at bounding box center [605, 268] width 65 height 10
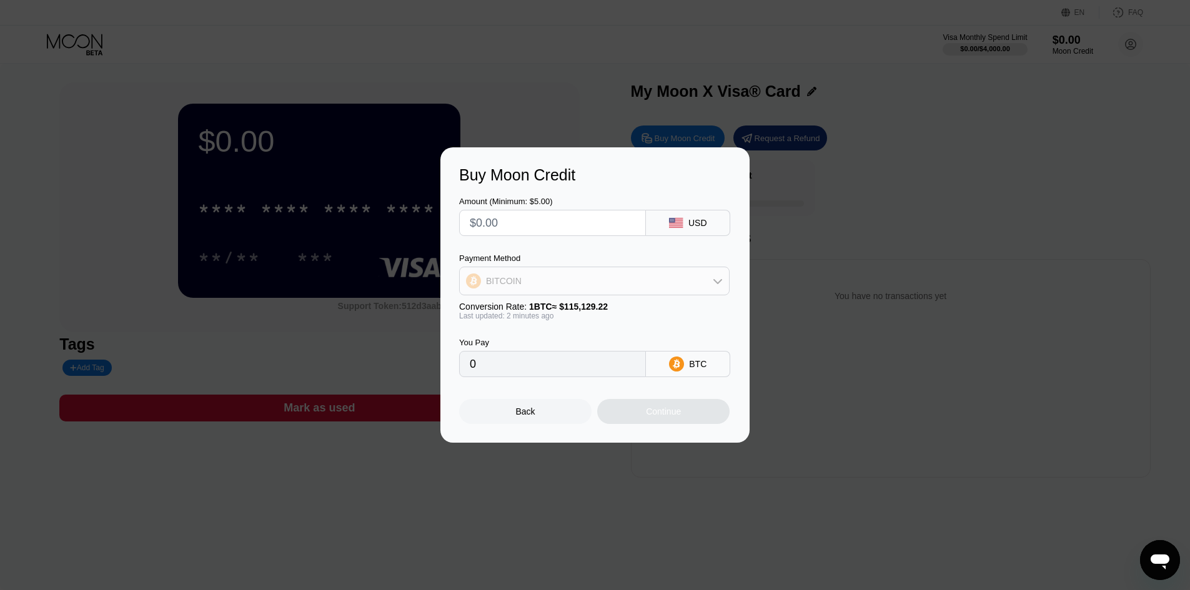
click at [666, 286] on div "BITCOIN" at bounding box center [594, 281] width 269 height 25
click at [654, 338] on div "USDT on TRON" at bounding box center [602, 343] width 236 height 10
type input "0.00"
click at [599, 371] on input "0.00" at bounding box center [553, 364] width 166 height 25
drag, startPoint x: 597, startPoint y: 371, endPoint x: 547, endPoint y: 359, distance: 52.0
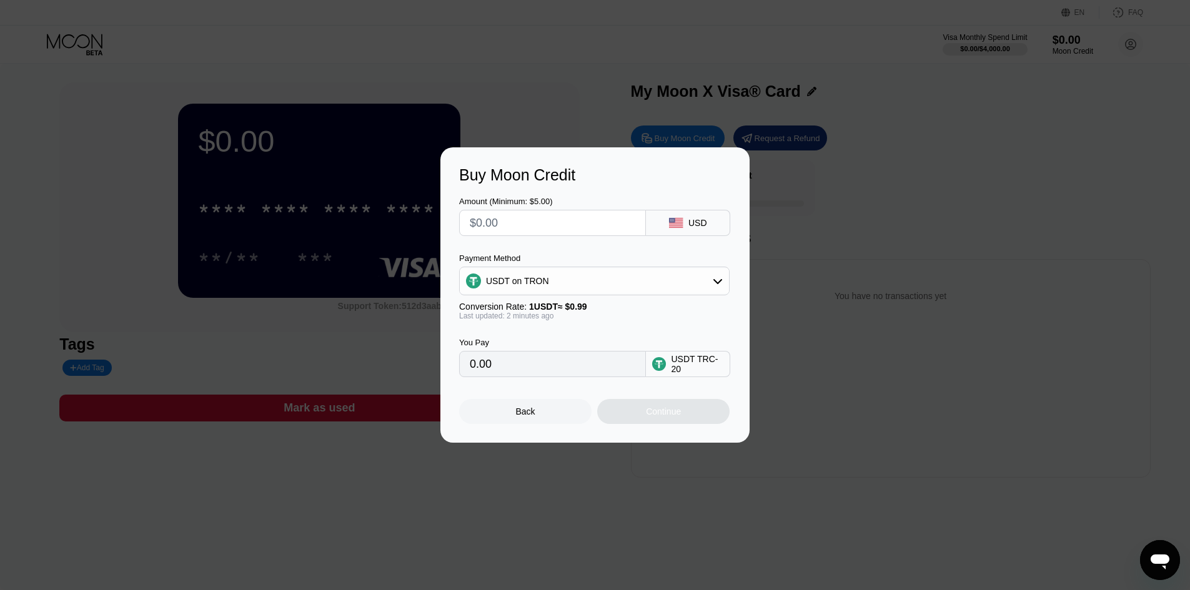
click at [547, 359] on input "0.00" at bounding box center [553, 364] width 166 height 25
click at [590, 229] on input "text" at bounding box center [553, 223] width 166 height 25
type input "$2"
type input "2.02"
type input "$20"
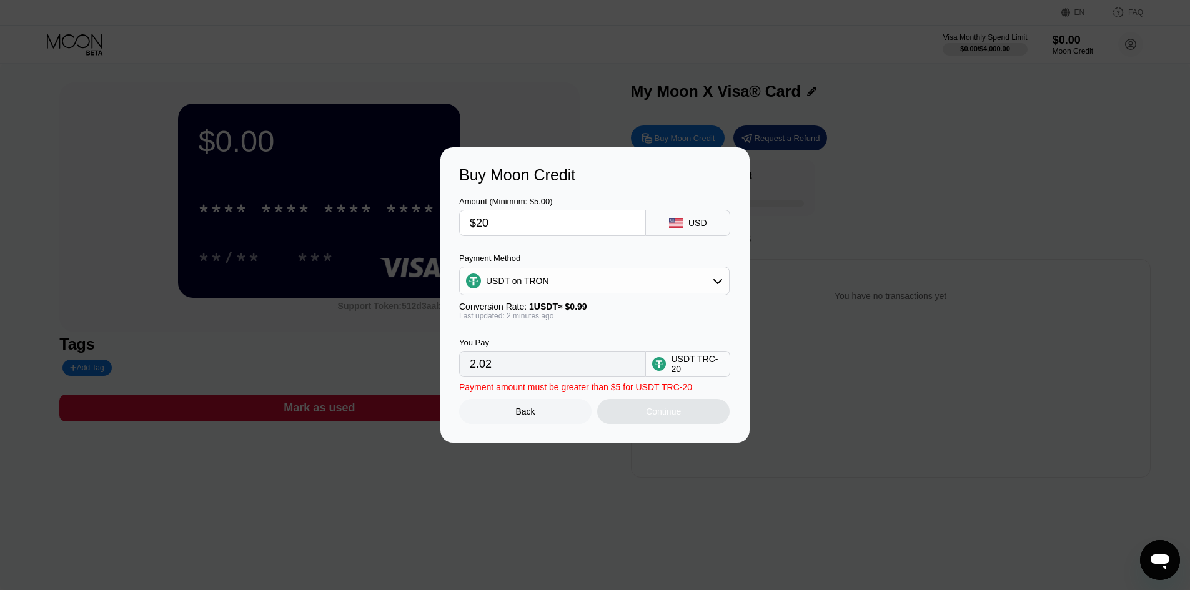
type input "20.20"
type input "$20"
click at [624, 424] on div "Continue" at bounding box center [663, 411] width 132 height 25
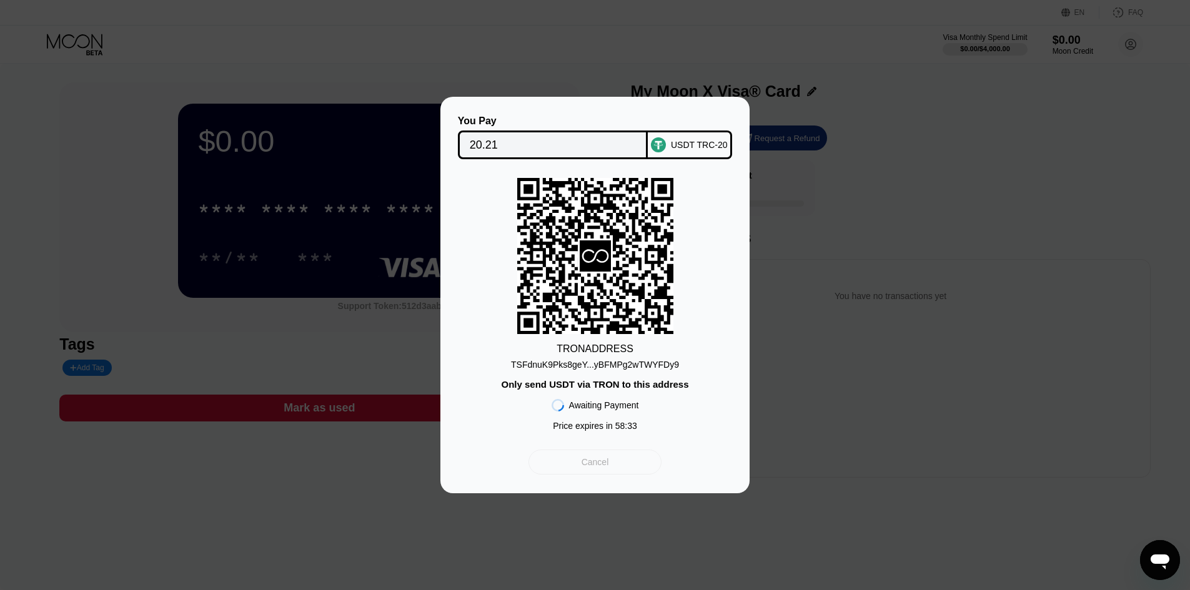
click at [624, 461] on div "Cancel" at bounding box center [595, 462] width 133 height 25
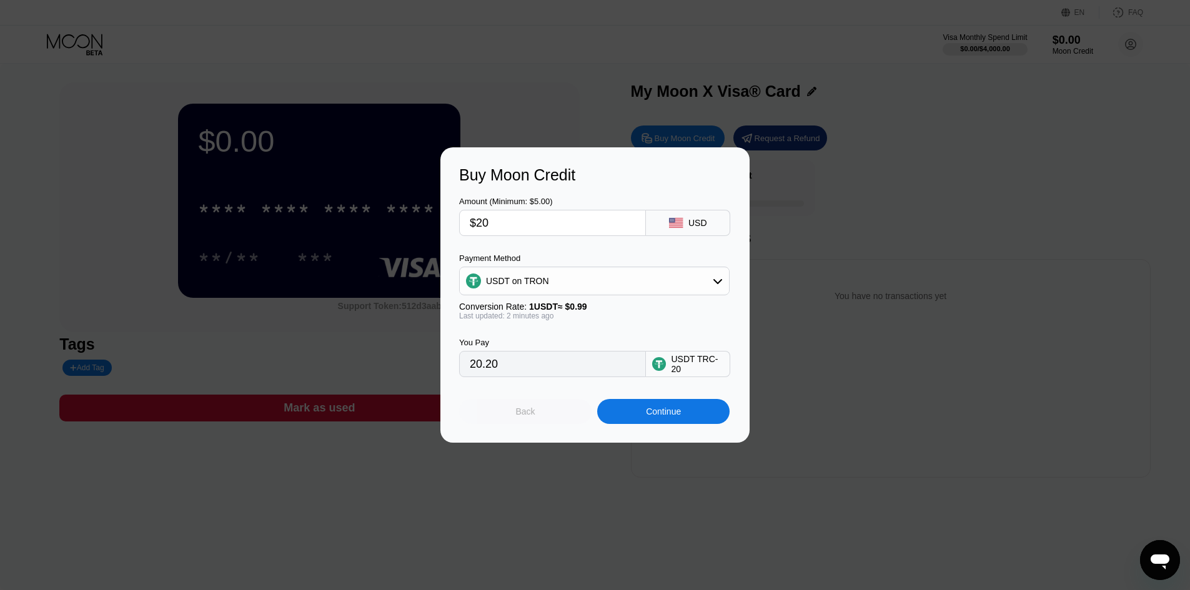
click at [560, 424] on div "Back" at bounding box center [525, 411] width 132 height 25
